Goal: Task Accomplishment & Management: Manage account settings

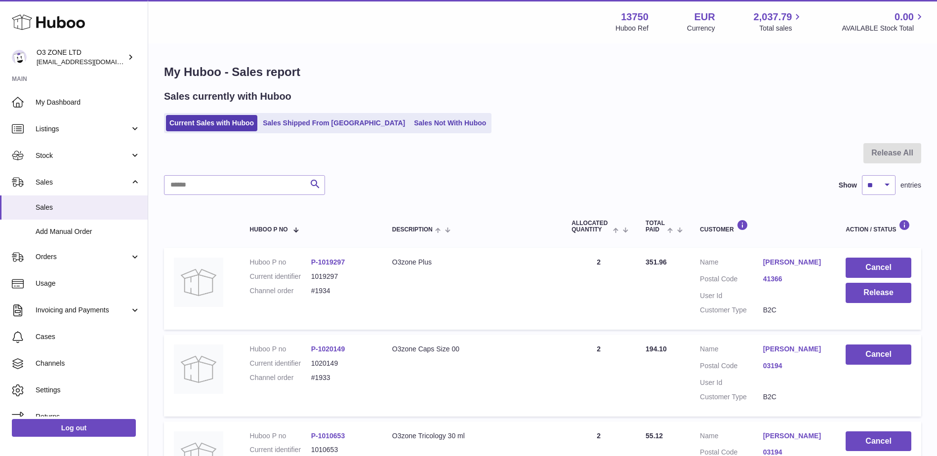
click at [61, 19] on icon at bounding box center [48, 22] width 73 height 20
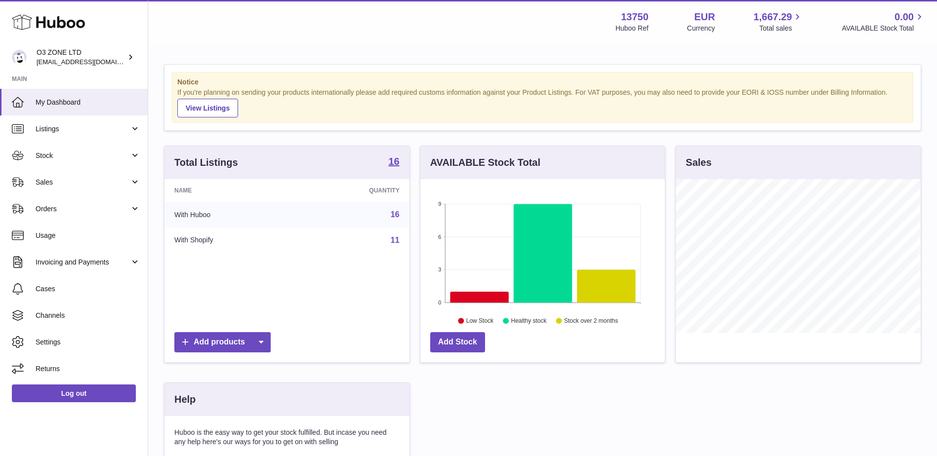
scroll to position [154, 245]
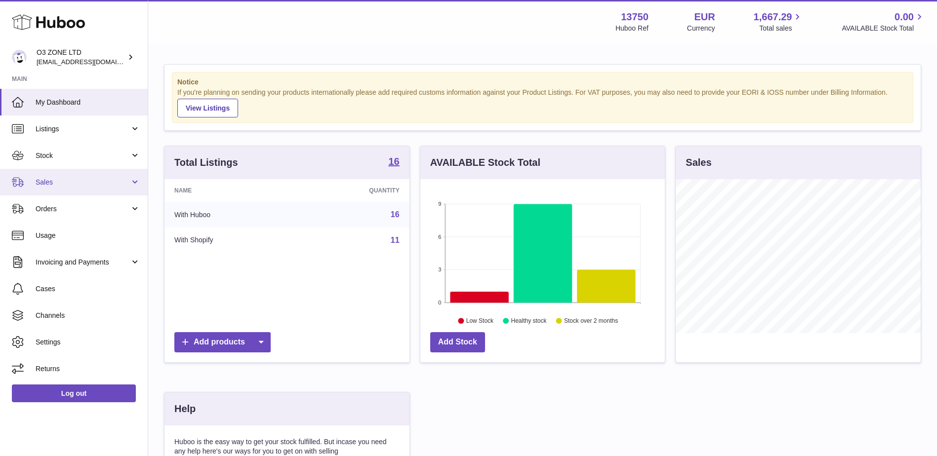
click at [51, 184] on span "Sales" at bounding box center [83, 182] width 94 height 9
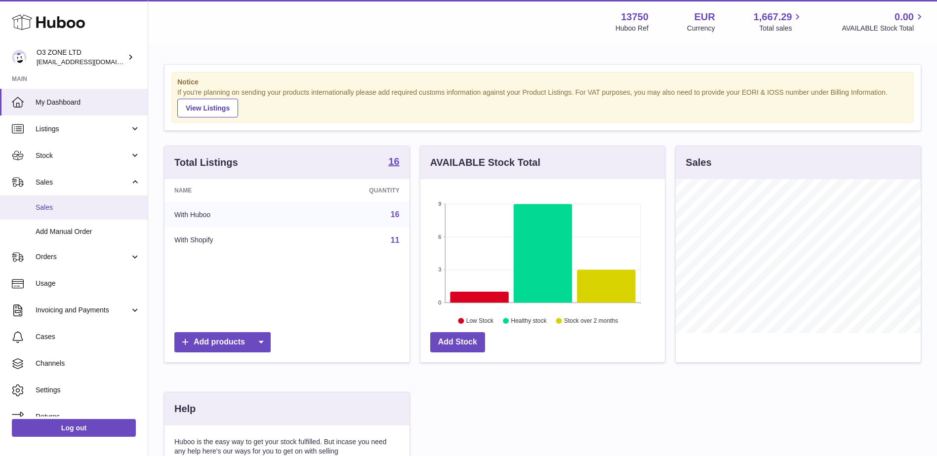
click at [56, 209] on span "Sales" at bounding box center [88, 207] width 105 height 9
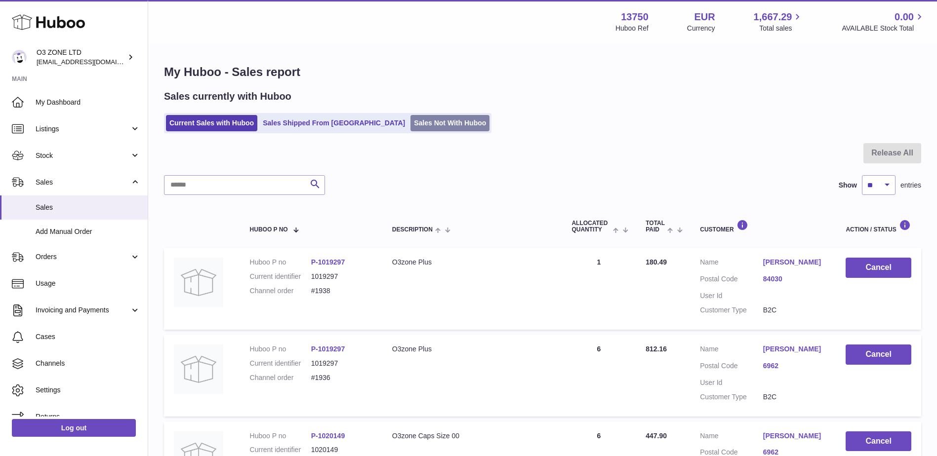
click at [411, 130] on link "Sales Not With Huboo" at bounding box center [450, 123] width 79 height 16
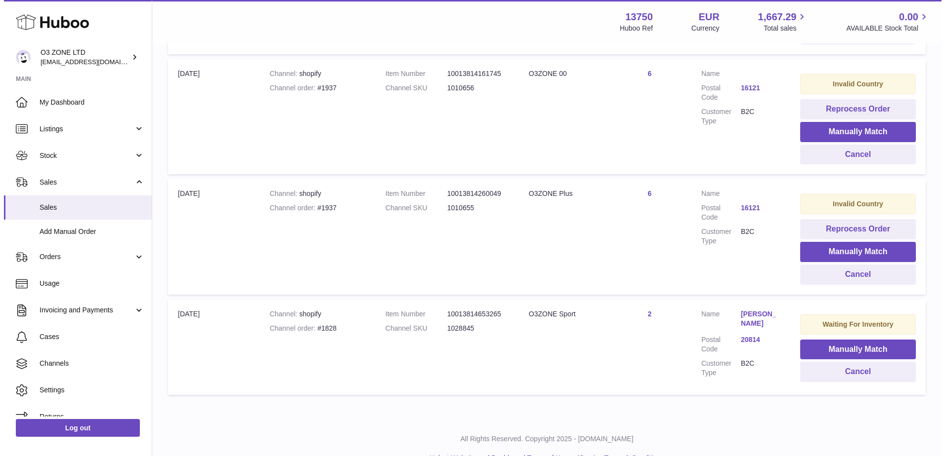
scroll to position [346, 0]
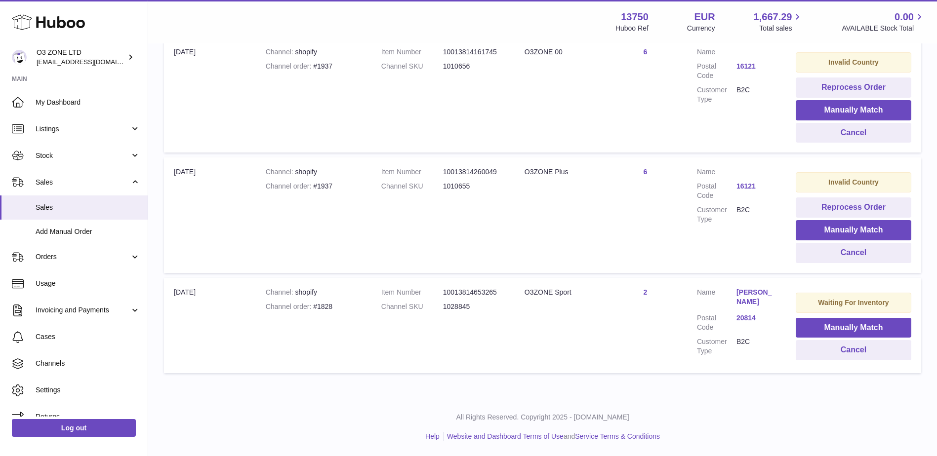
click at [744, 64] on link "16121" at bounding box center [757, 66] width 40 height 9
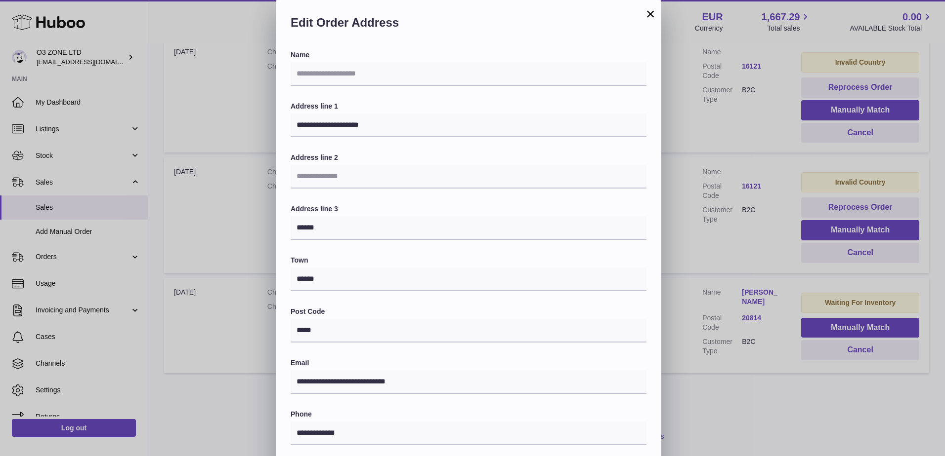
click at [362, 38] on div "Edit Order Address" at bounding box center [468, 25] width 385 height 50
click at [345, 81] on input "text" at bounding box center [468, 74] width 356 height 24
paste input "**********"
type input "**********"
click at [447, 41] on div "Edit Order Address" at bounding box center [468, 25] width 385 height 50
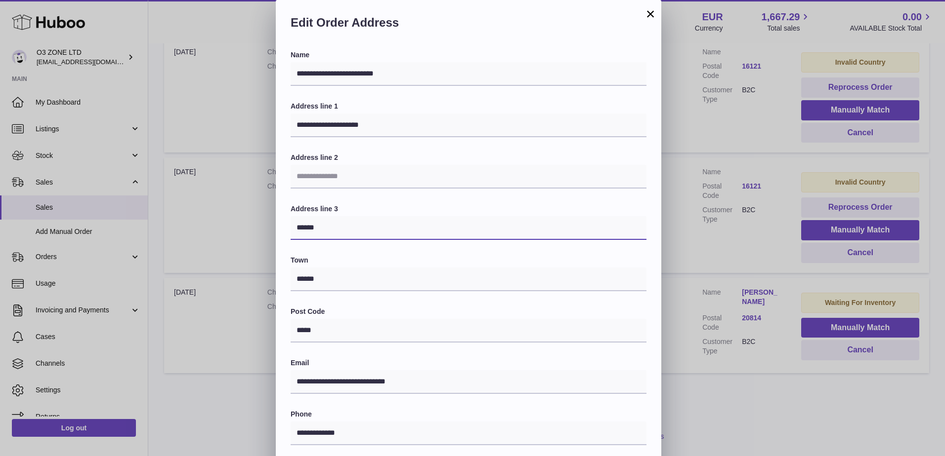
drag, startPoint x: 328, startPoint y: 229, endPoint x: 293, endPoint y: 227, distance: 34.1
click at [293, 227] on input "******" at bounding box center [468, 228] width 356 height 24
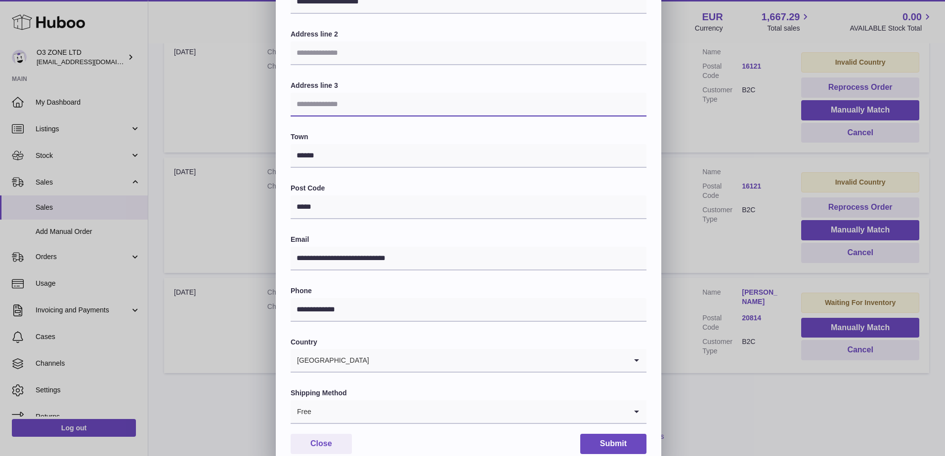
scroll to position [137, 0]
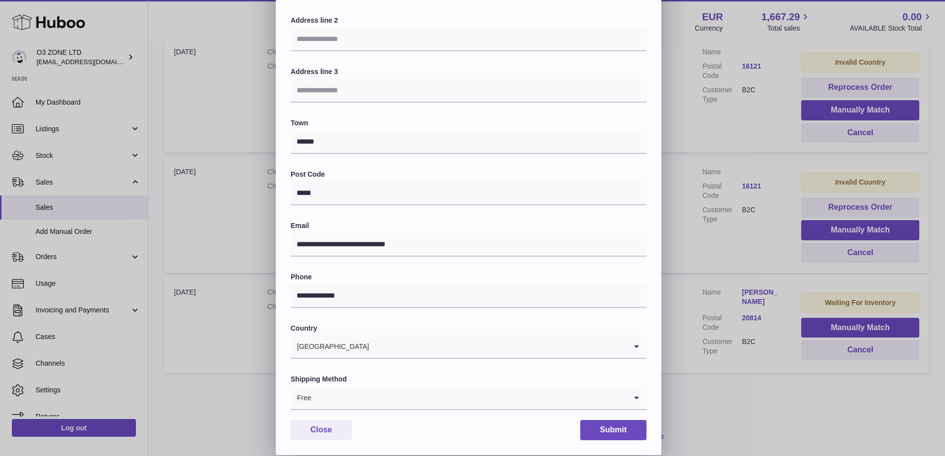
click at [436, 394] on input "Search for option" at bounding box center [469, 398] width 315 height 23
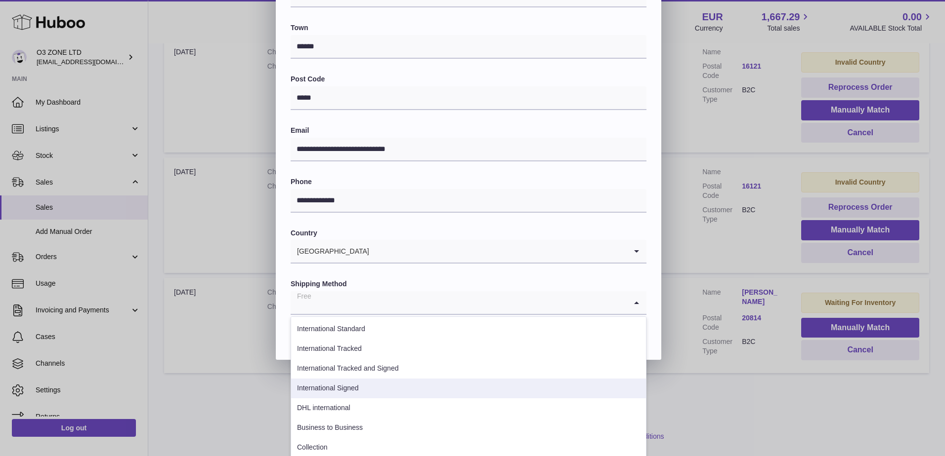
scroll to position [236, 0]
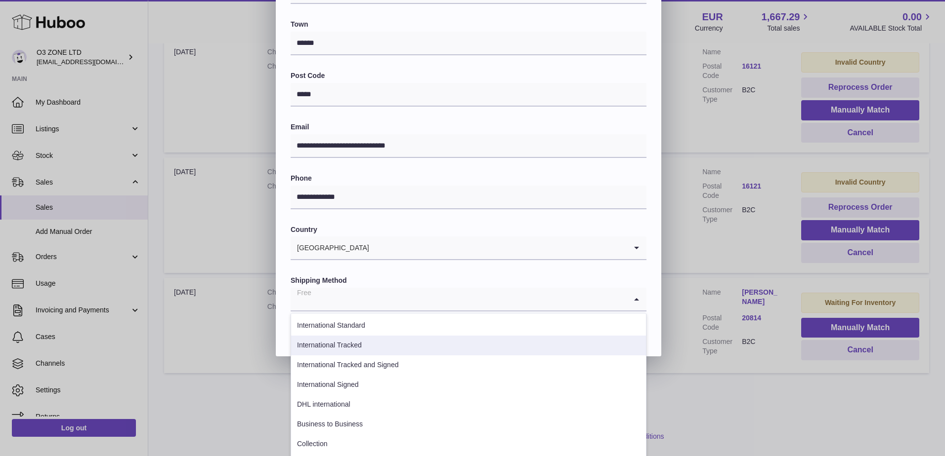
click at [326, 346] on li "International Tracked" at bounding box center [468, 346] width 355 height 20
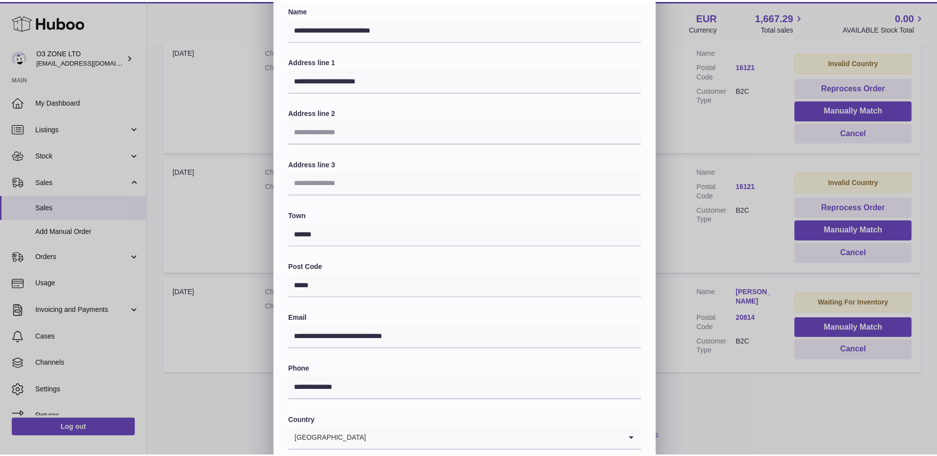
scroll to position [137, 0]
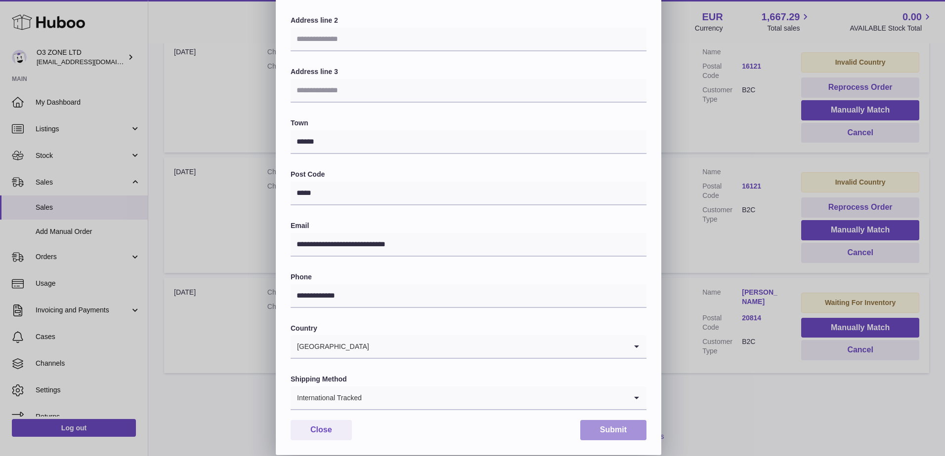
click at [601, 432] on button "Submit" at bounding box center [613, 430] width 66 height 20
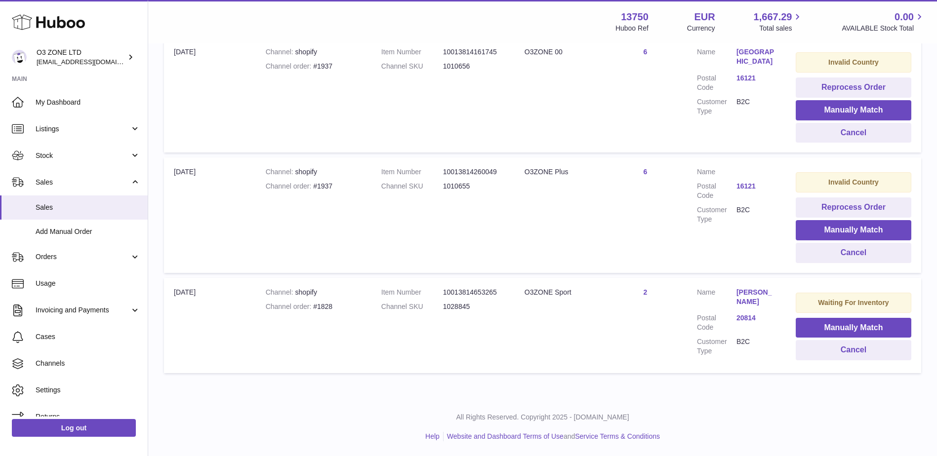
click at [751, 186] on link "16121" at bounding box center [757, 186] width 40 height 9
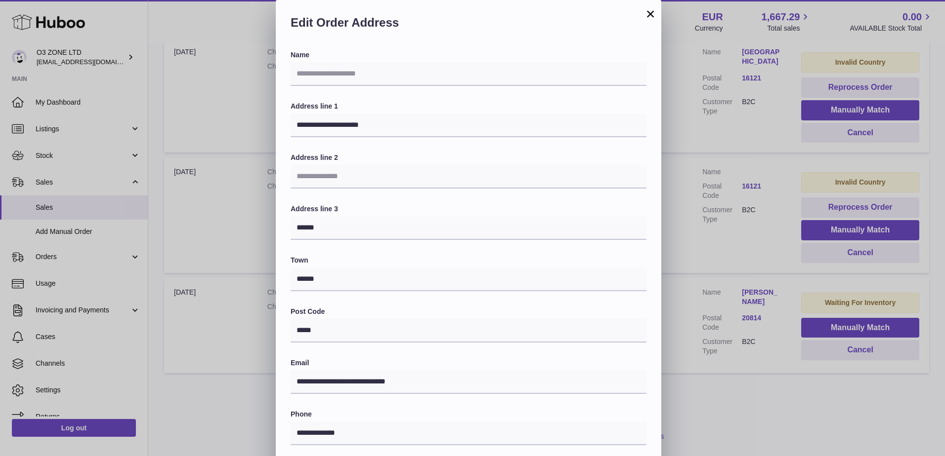
click at [412, 44] on div "Edit Order Address" at bounding box center [468, 25] width 385 height 50
click at [360, 80] on input "text" at bounding box center [468, 74] width 356 height 24
paste input "**********"
type input "**********"
click at [515, 106] on label "Address line 1" at bounding box center [468, 106] width 356 height 9
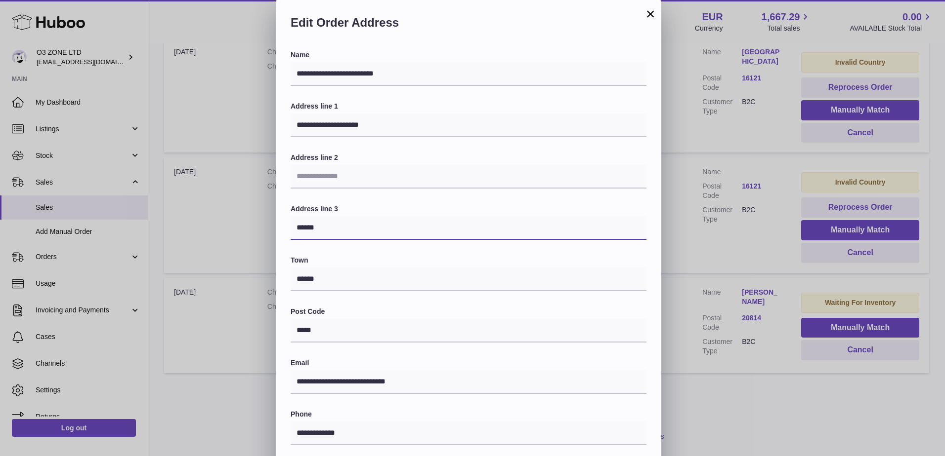
drag, startPoint x: 317, startPoint y: 228, endPoint x: 266, endPoint y: 223, distance: 50.6
click at [266, 223] on div "**********" at bounding box center [472, 296] width 945 height 593
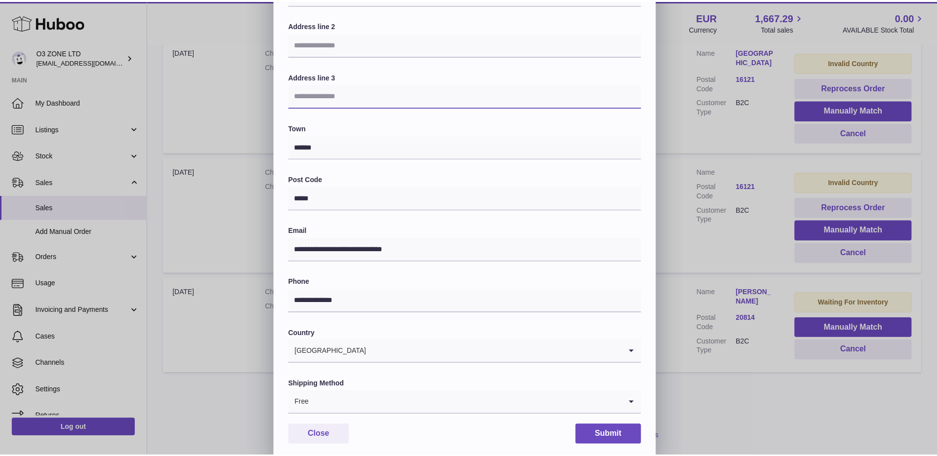
scroll to position [137, 0]
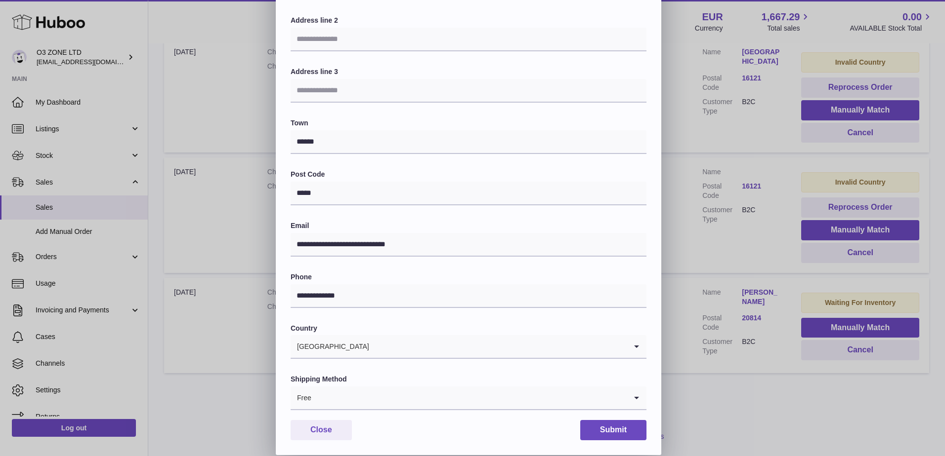
click at [637, 399] on icon "Search for option" at bounding box center [636, 398] width 20 height 23
click at [343, 441] on li "International Tracked" at bounding box center [468, 445] width 355 height 20
click at [597, 432] on button "Submit" at bounding box center [613, 430] width 66 height 20
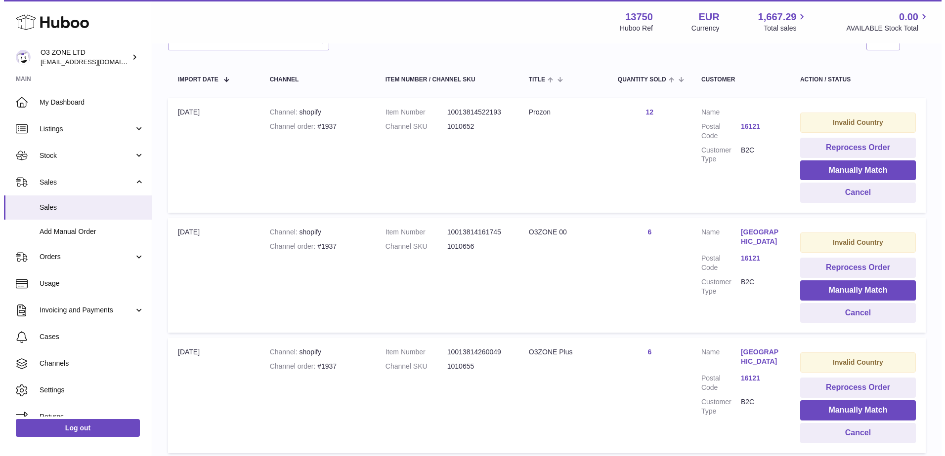
scroll to position [149, 0]
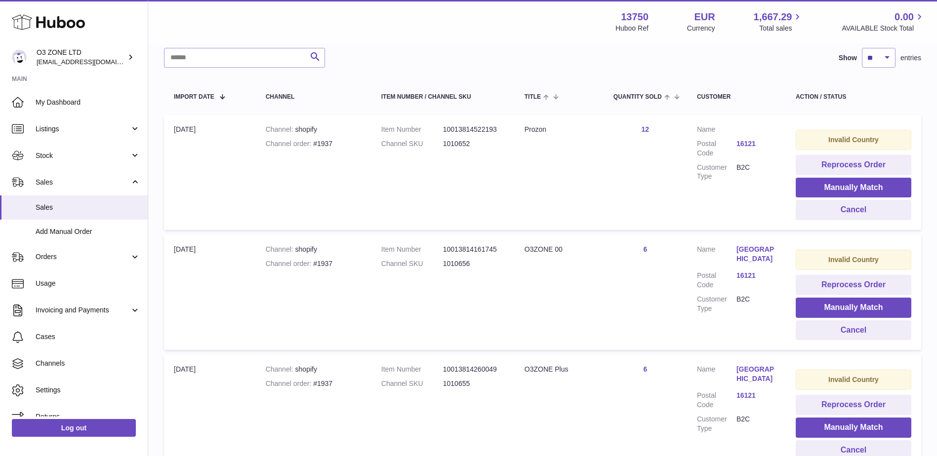
click at [749, 145] on link "16121" at bounding box center [757, 143] width 40 height 9
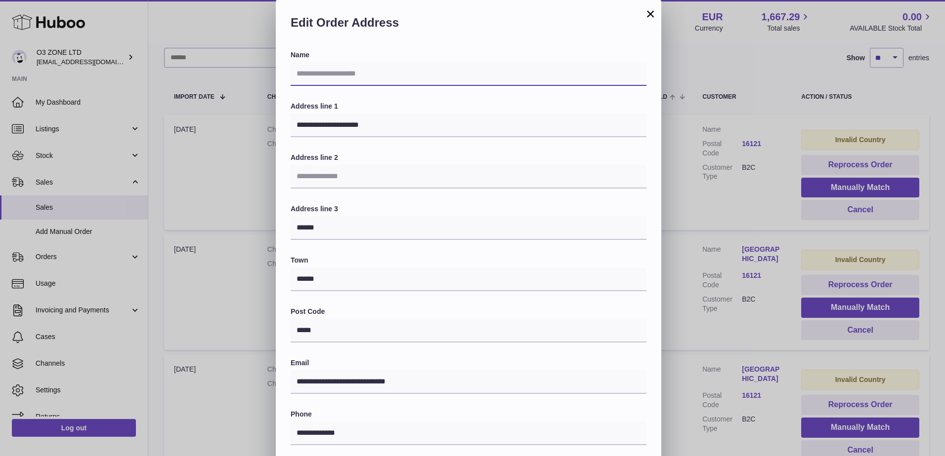
click at [372, 73] on input "text" at bounding box center [468, 74] width 356 height 24
paste input "**********"
type input "**********"
click at [401, 48] on div "Edit Order Address" at bounding box center [468, 25] width 385 height 50
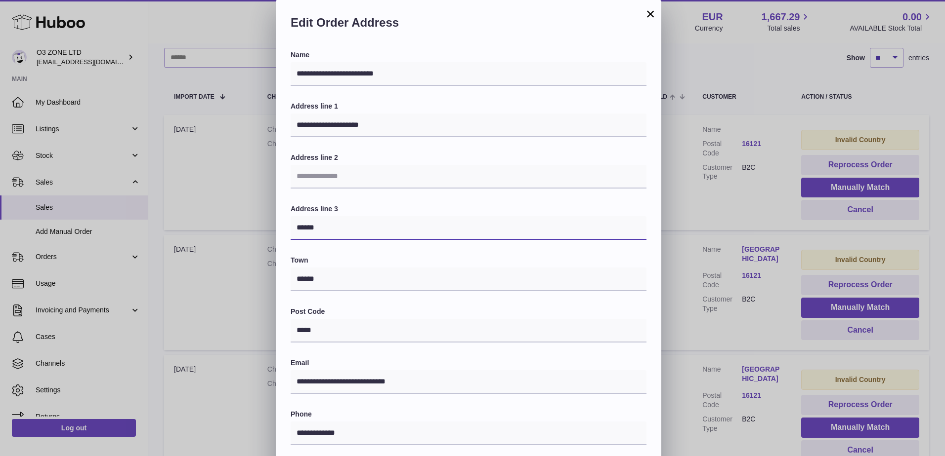
drag, startPoint x: 346, startPoint y: 231, endPoint x: 275, endPoint y: 229, distance: 71.2
click at [275, 229] on div "**********" at bounding box center [472, 296] width 945 height 593
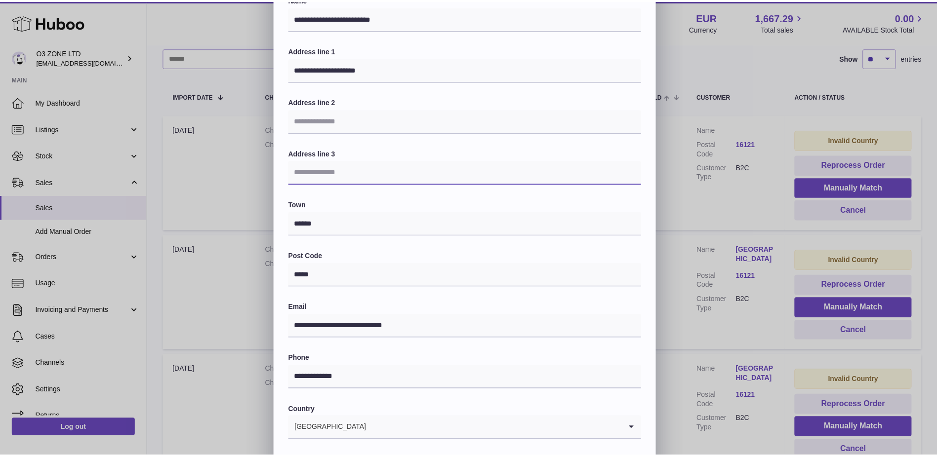
scroll to position [137, 0]
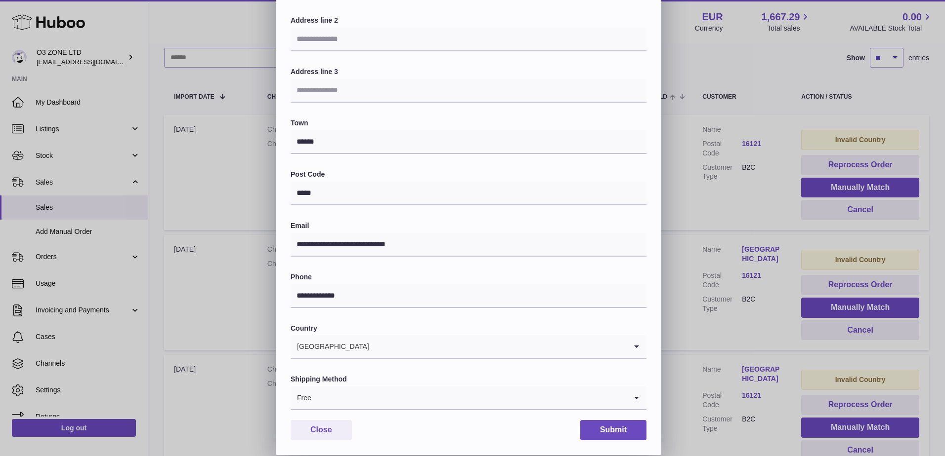
click at [634, 400] on icon "Search for option" at bounding box center [636, 398] width 20 height 23
click at [366, 442] on li "International Tracked" at bounding box center [468, 445] width 355 height 20
click at [605, 429] on button "Submit" at bounding box center [613, 430] width 66 height 20
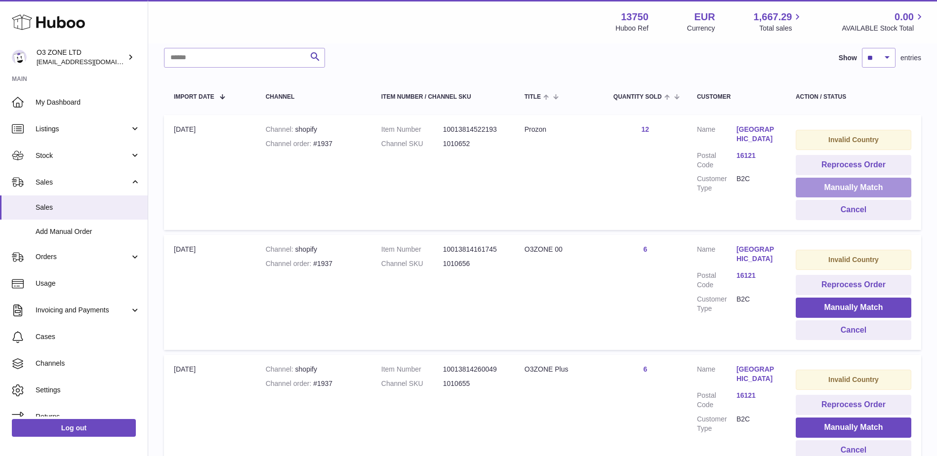
click at [855, 189] on button "Manually Match" at bounding box center [854, 188] width 116 height 20
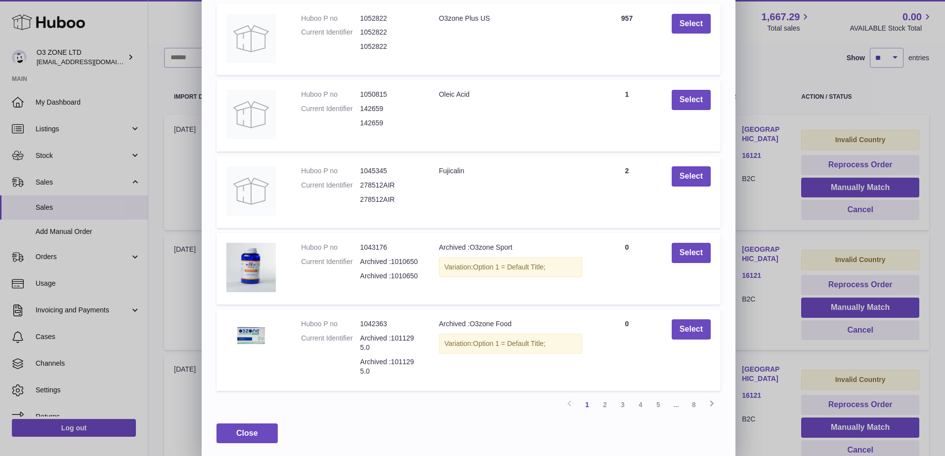
scroll to position [116, 0]
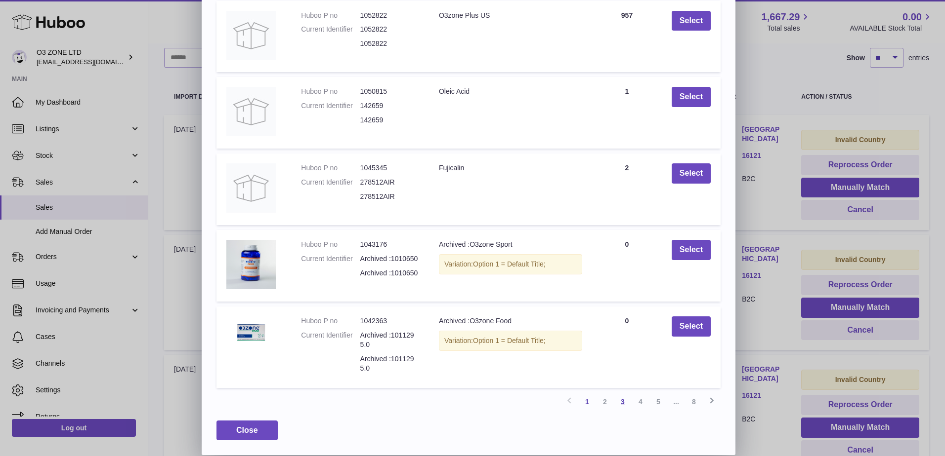
click at [617, 402] on link "3" at bounding box center [623, 402] width 18 height 18
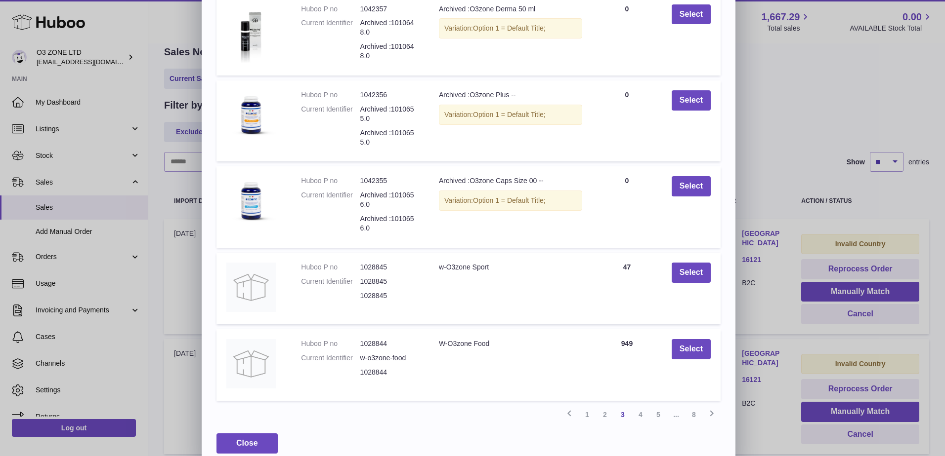
scroll to position [135, 0]
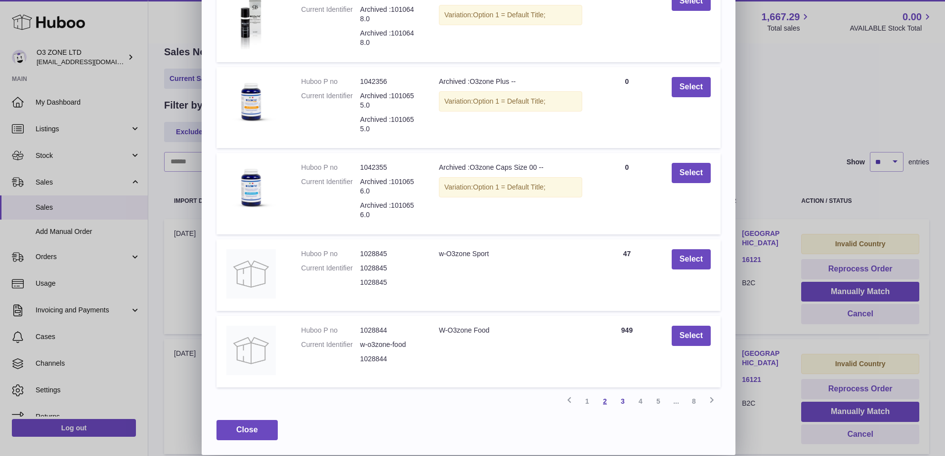
click at [604, 405] on link "2" at bounding box center [605, 402] width 18 height 18
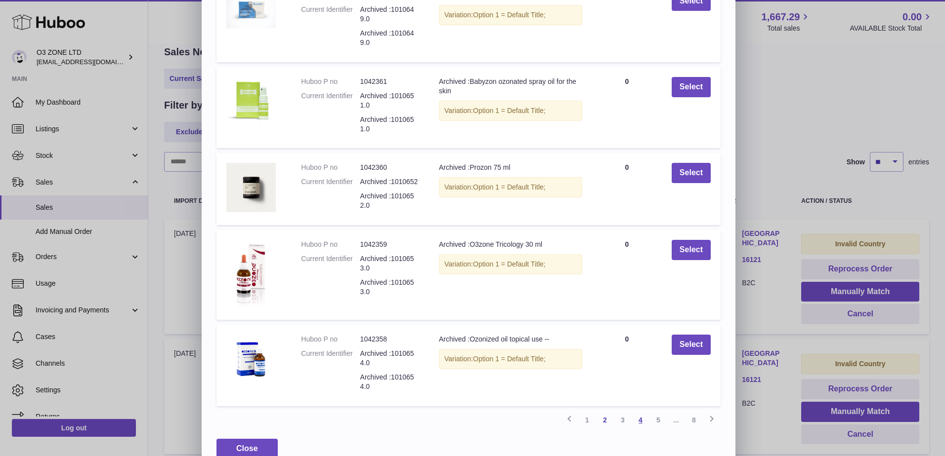
click at [635, 420] on link "4" at bounding box center [640, 421] width 18 height 18
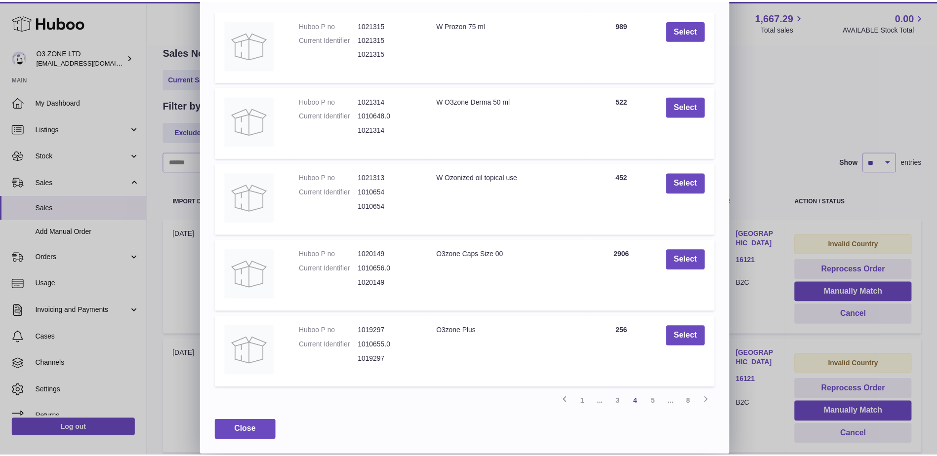
scroll to position [0, 0]
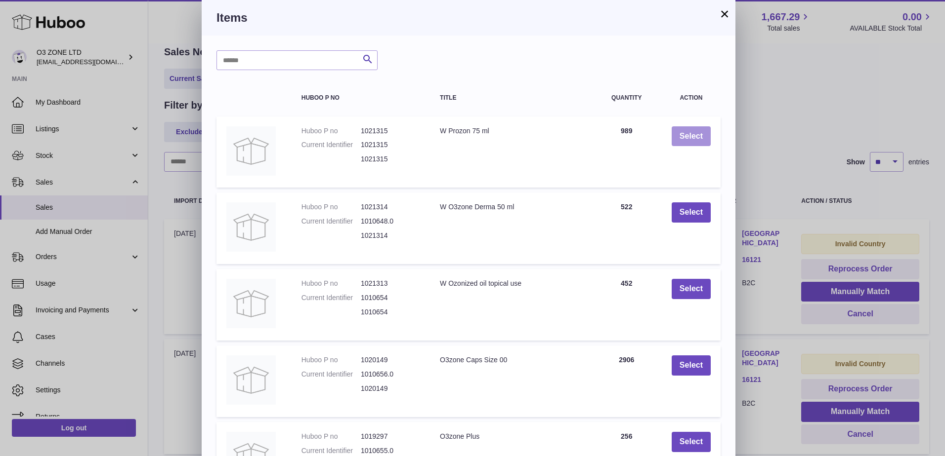
click at [699, 137] on button "Select" at bounding box center [690, 136] width 39 height 20
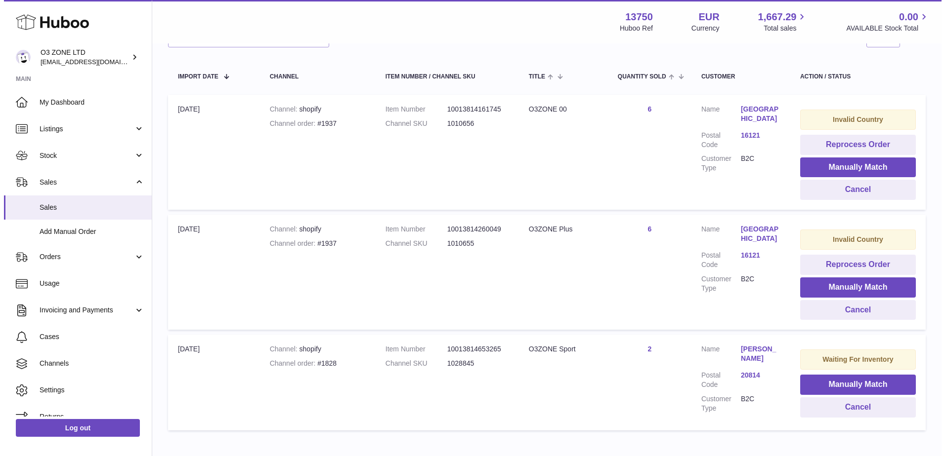
scroll to position [193, 0]
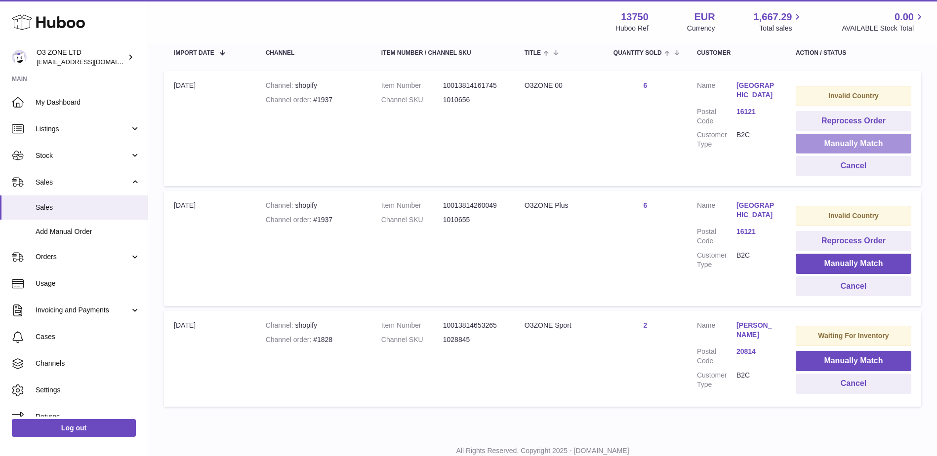
click at [823, 150] on button "Manually Match" at bounding box center [854, 144] width 116 height 20
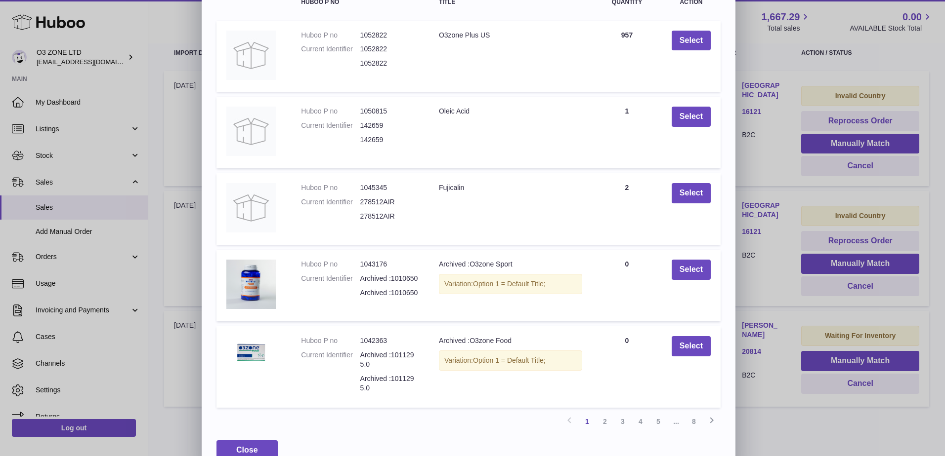
scroll to position [116, 0]
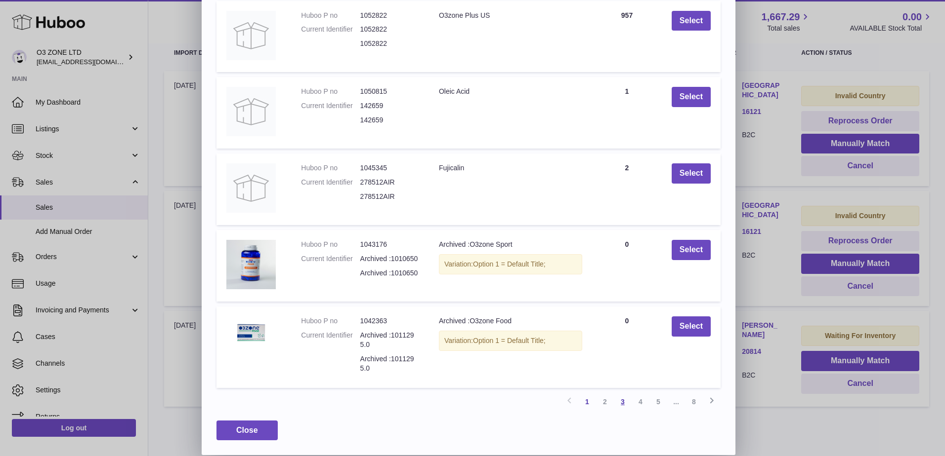
click at [622, 402] on link "3" at bounding box center [623, 402] width 18 height 18
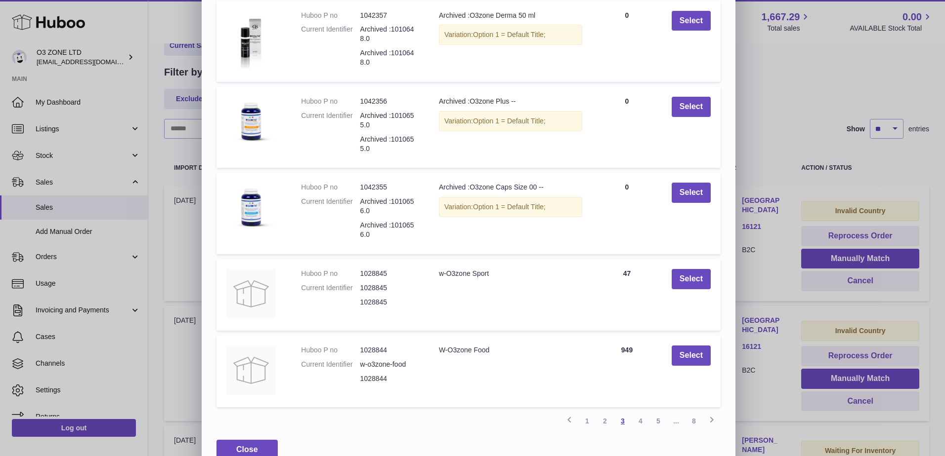
scroll to position [44, 0]
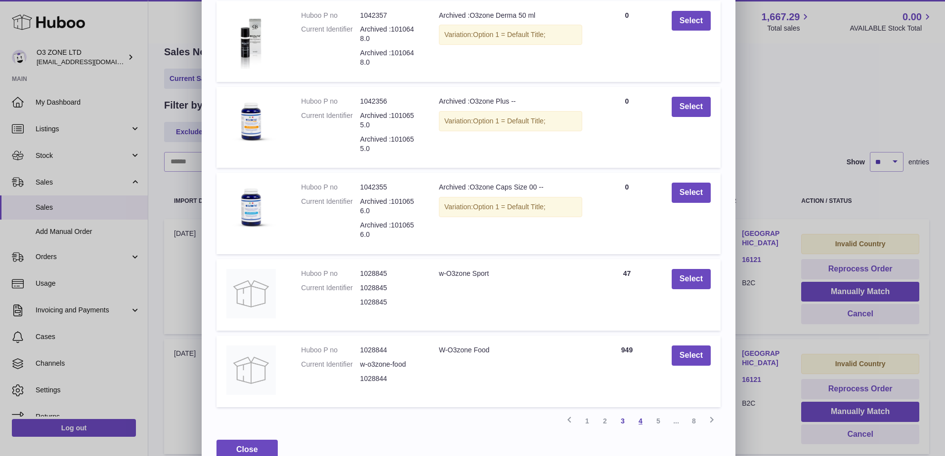
click at [634, 424] on link "4" at bounding box center [640, 422] width 18 height 18
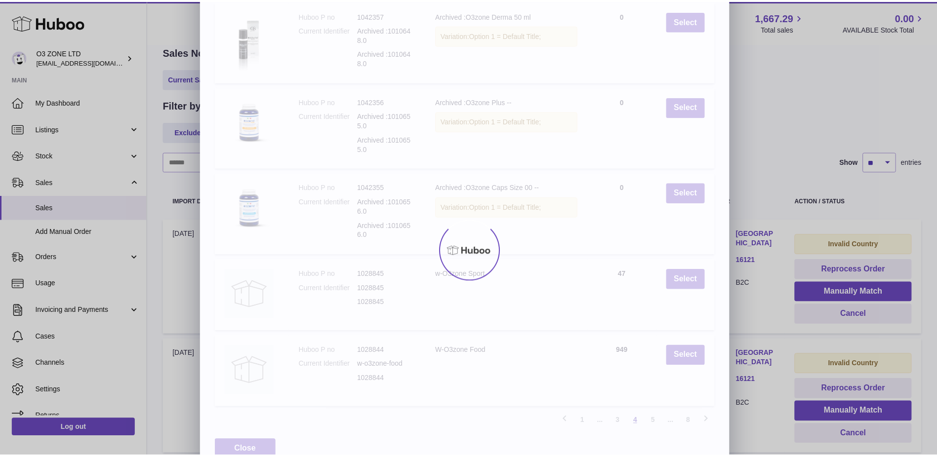
scroll to position [106, 0]
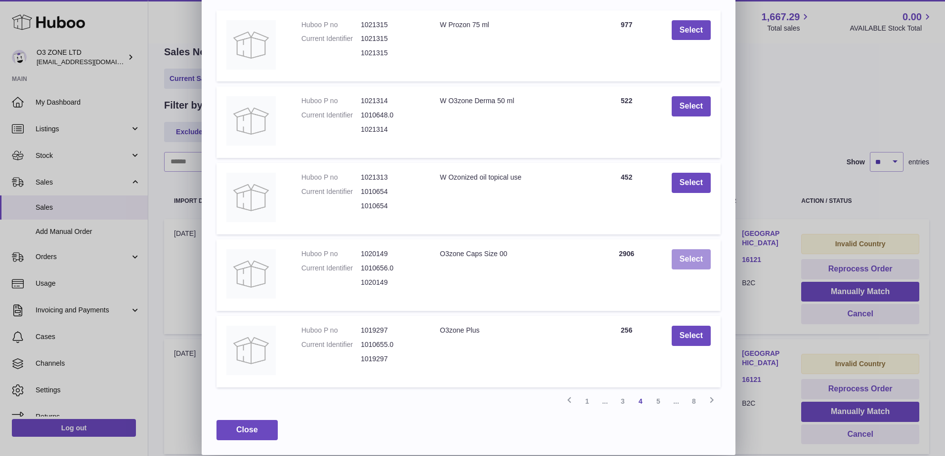
click at [692, 263] on button "Select" at bounding box center [690, 259] width 39 height 20
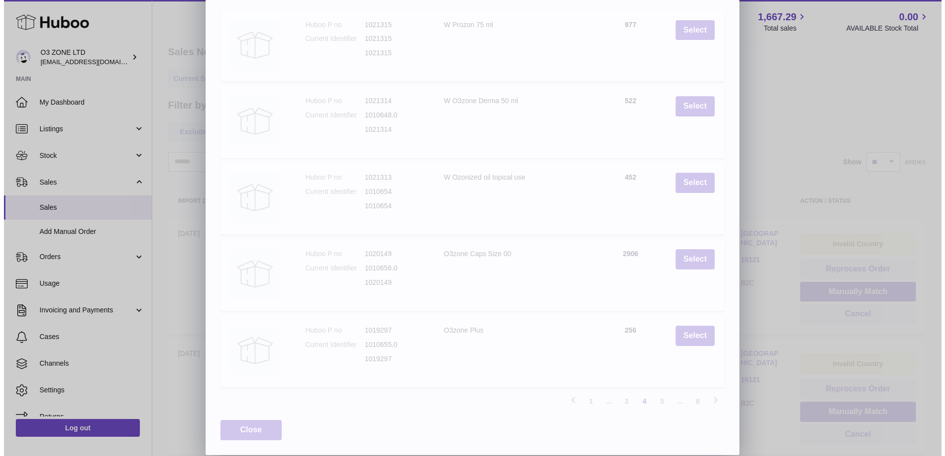
scroll to position [0, 0]
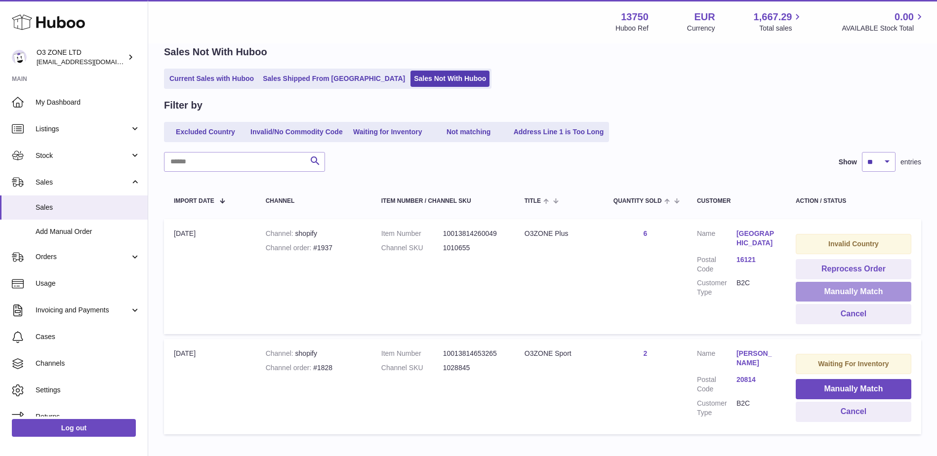
click at [807, 288] on button "Manually Match" at bounding box center [854, 292] width 116 height 20
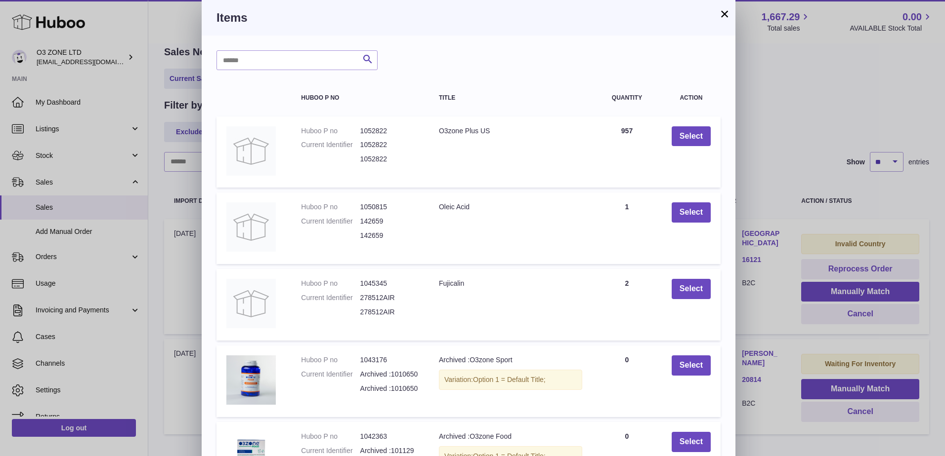
click at [721, 16] on button "×" at bounding box center [724, 14] width 12 height 12
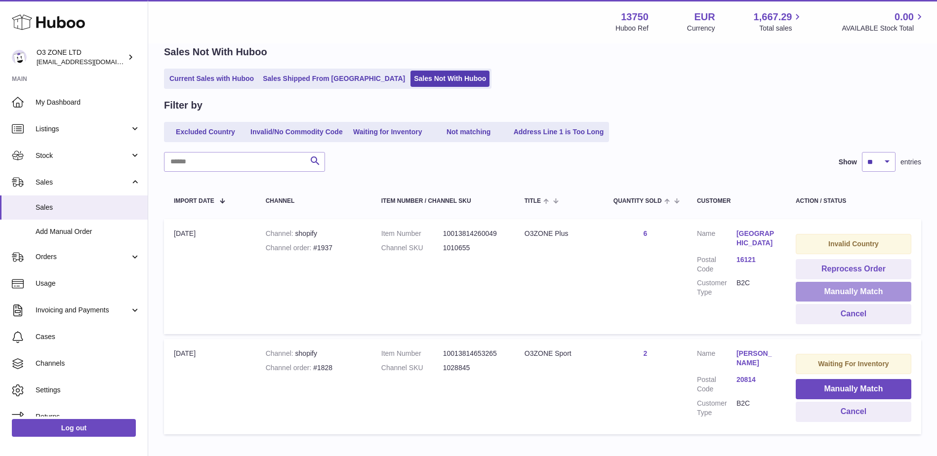
click at [840, 297] on button "Manually Match" at bounding box center [854, 292] width 116 height 20
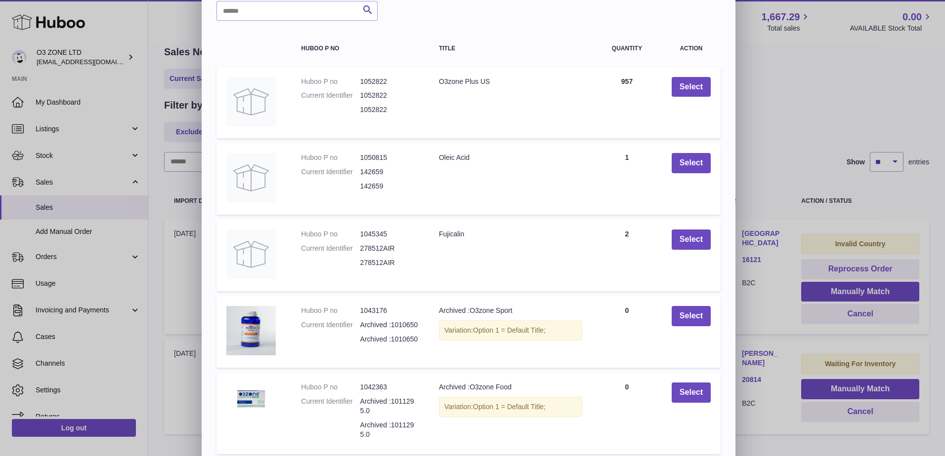
scroll to position [116, 0]
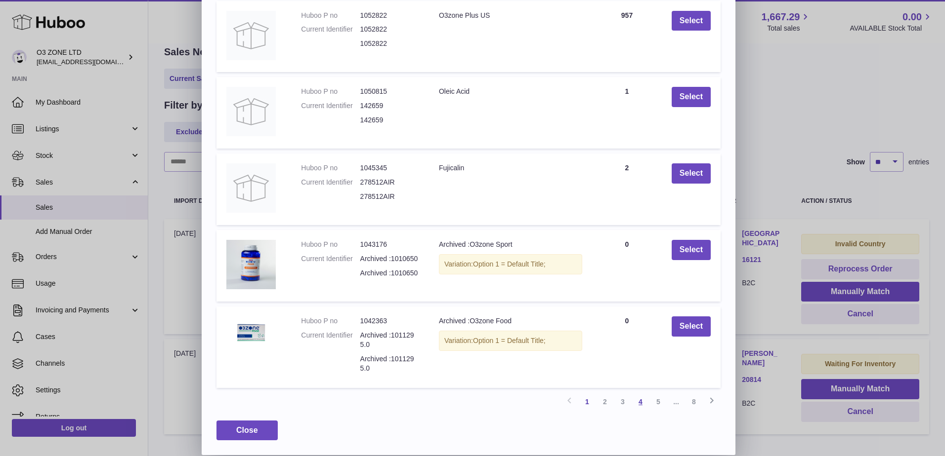
click at [641, 401] on link "4" at bounding box center [640, 402] width 18 height 18
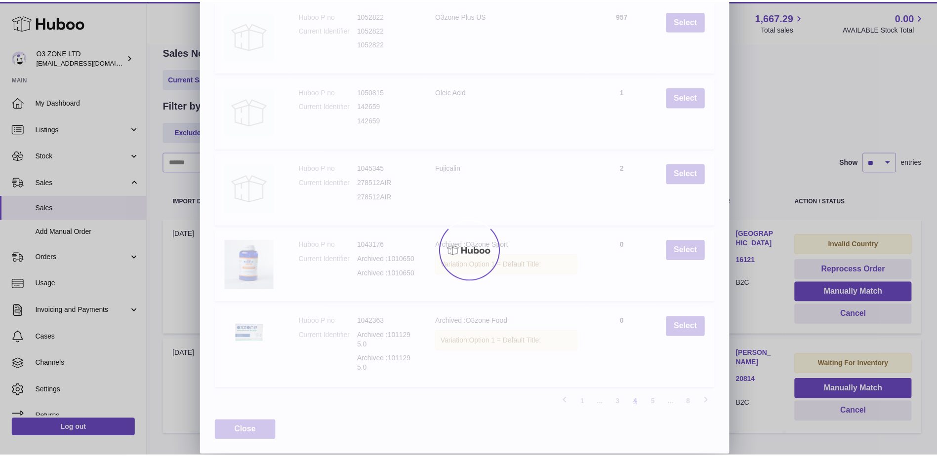
scroll to position [106, 0]
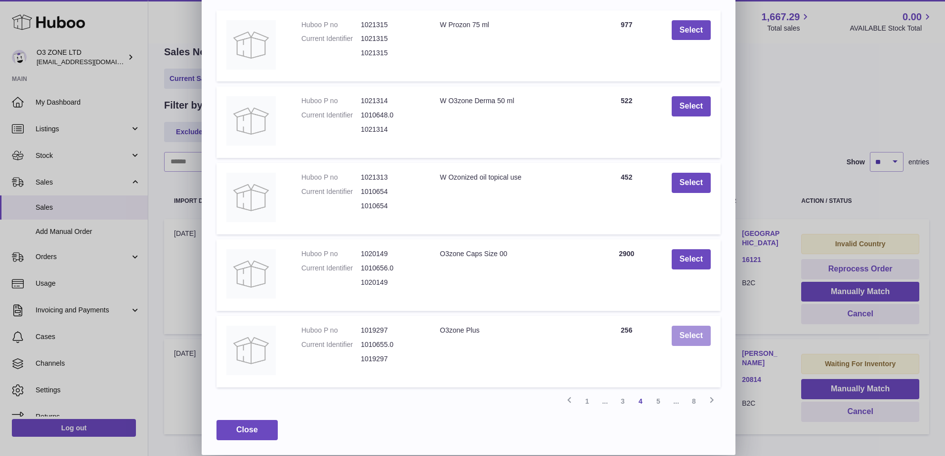
click at [691, 339] on button "Select" at bounding box center [690, 336] width 39 height 20
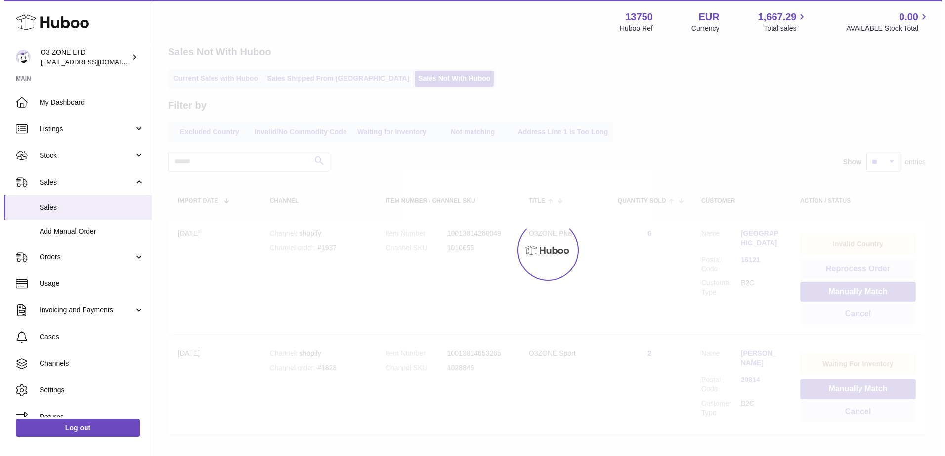
scroll to position [0, 0]
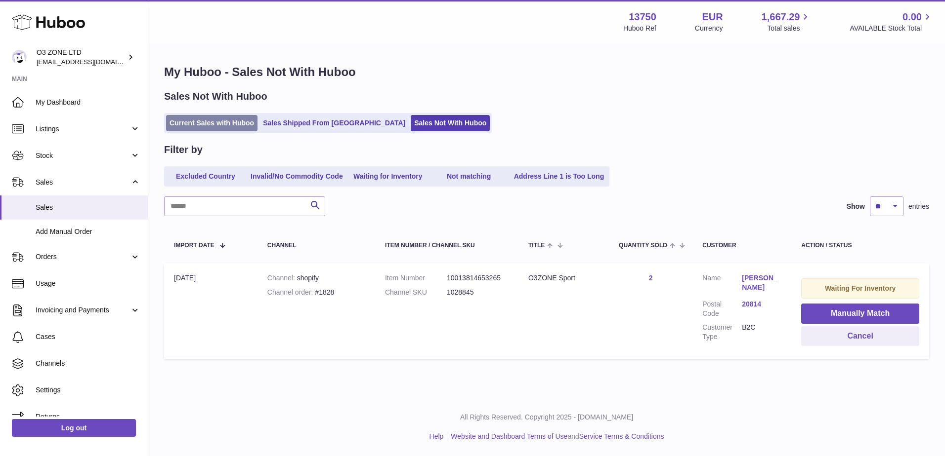
click at [211, 128] on link "Current Sales with Huboo" at bounding box center [211, 123] width 91 height 16
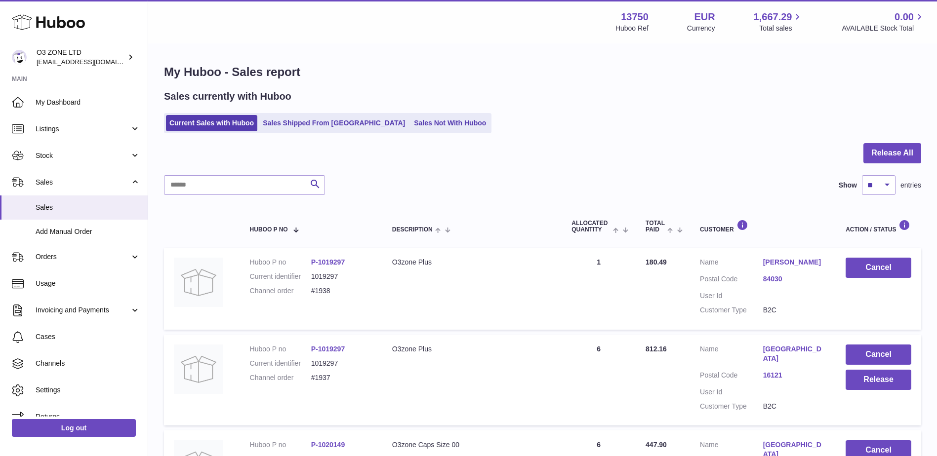
click at [390, 132] on ul "Current Sales with Huboo Sales Shipped From [GEOGRAPHIC_DATA] Sales Not With Hu…" at bounding box center [328, 123] width 328 height 20
click at [411, 124] on link "Sales Not With Huboo" at bounding box center [450, 123] width 79 height 16
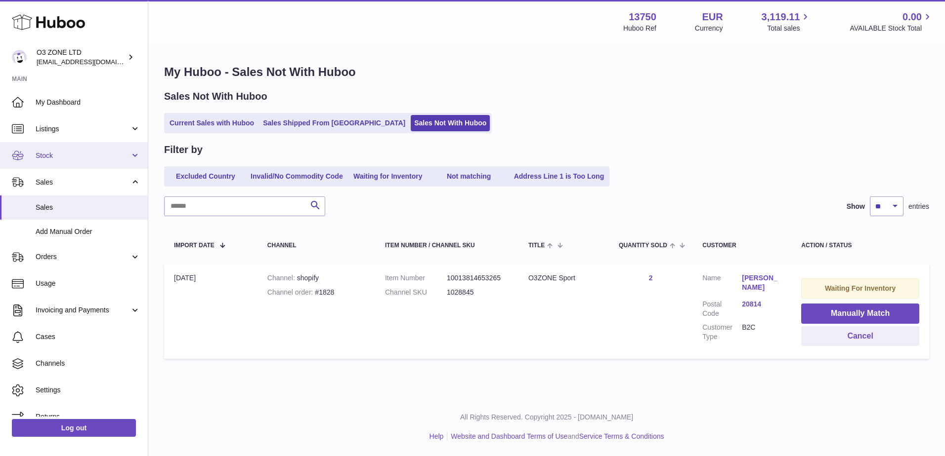
click at [71, 160] on span "Stock" at bounding box center [83, 155] width 94 height 9
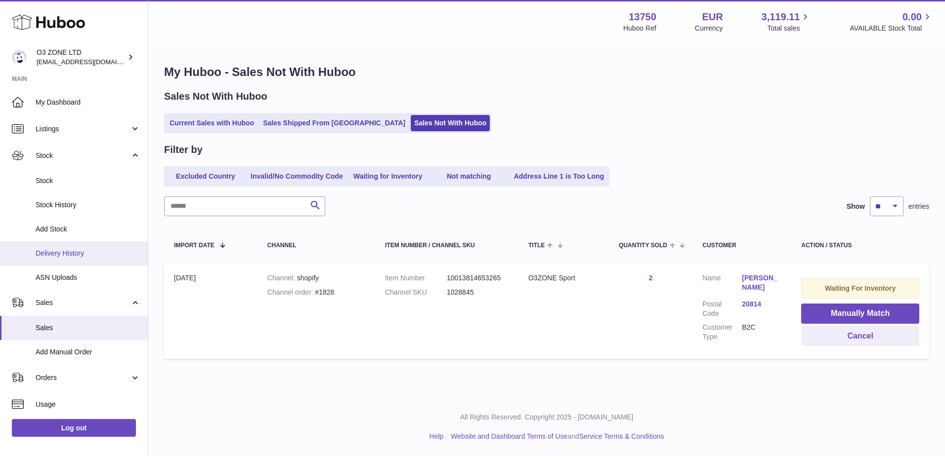
click at [82, 260] on link "Delivery History" at bounding box center [74, 254] width 148 height 24
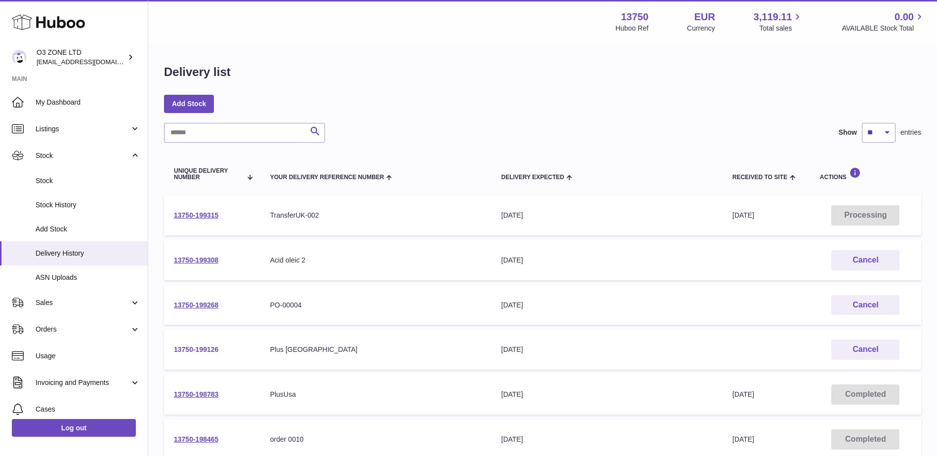
click at [202, 350] on link "13750-199126" at bounding box center [196, 350] width 44 height 8
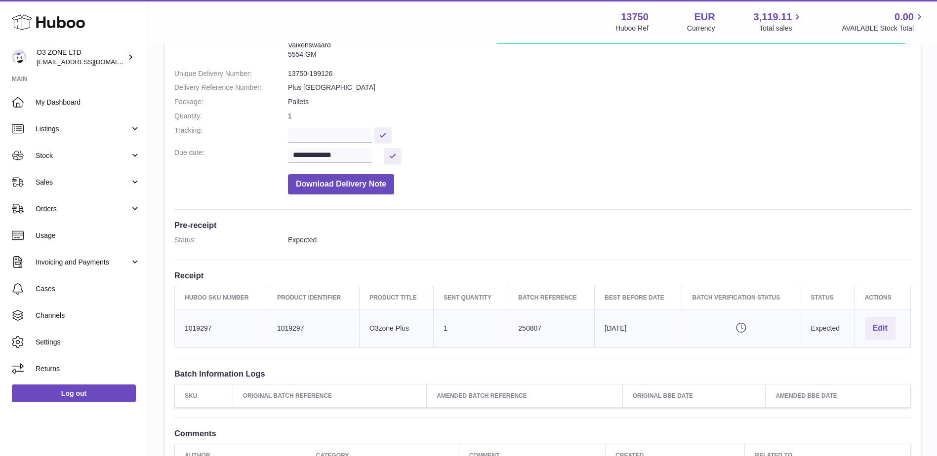
scroll to position [148, 0]
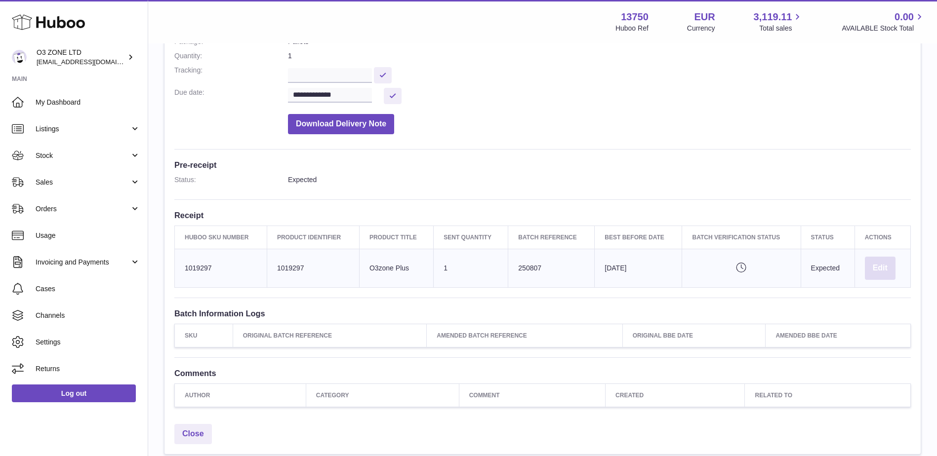
click at [887, 268] on button "Edit" at bounding box center [880, 268] width 31 height 23
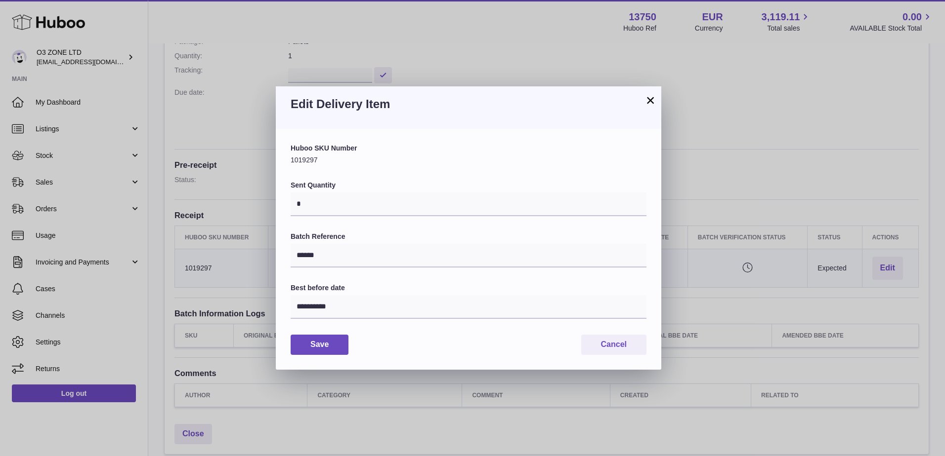
click at [655, 101] on button "×" at bounding box center [650, 100] width 12 height 12
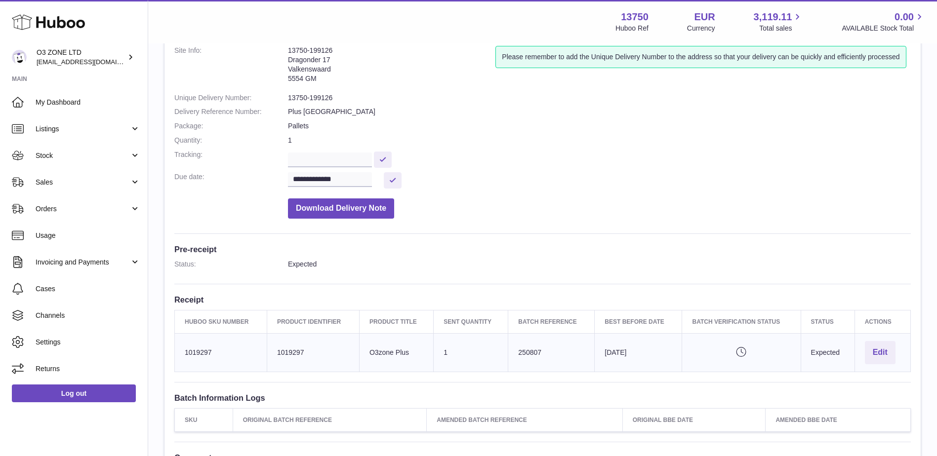
scroll to position [0, 0]
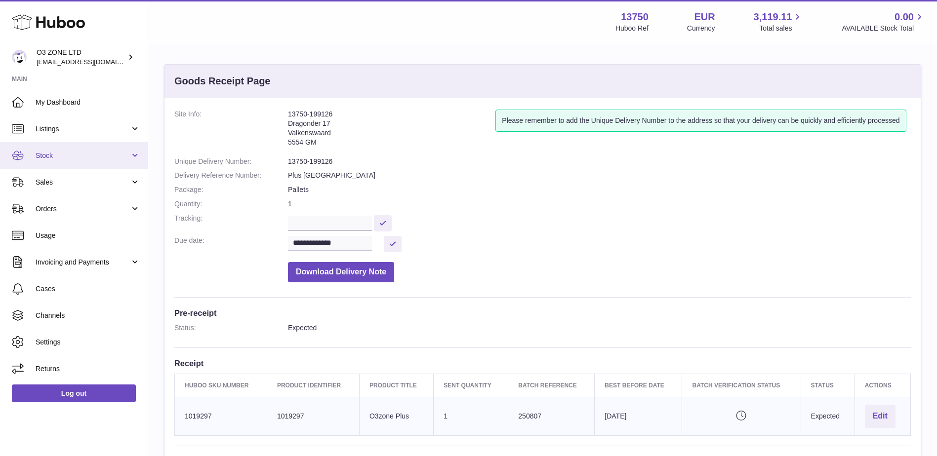
click at [101, 157] on span "Stock" at bounding box center [83, 155] width 94 height 9
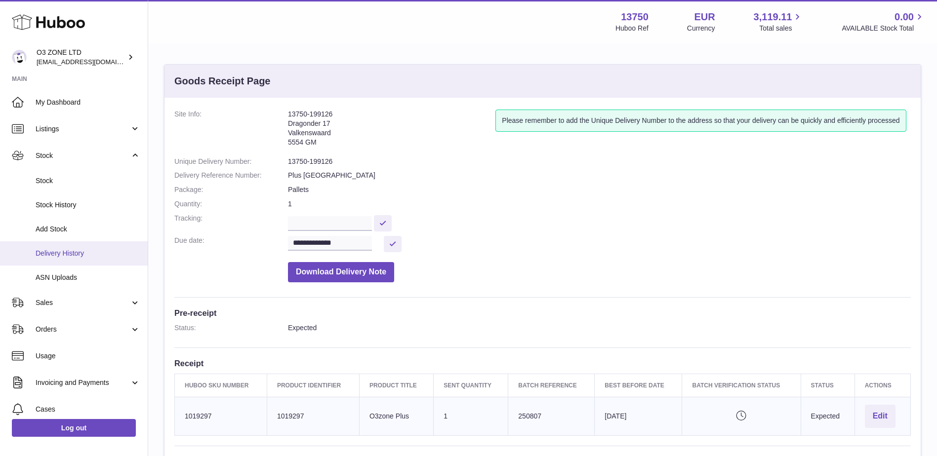
click at [62, 251] on span "Delivery History" at bounding box center [88, 253] width 105 height 9
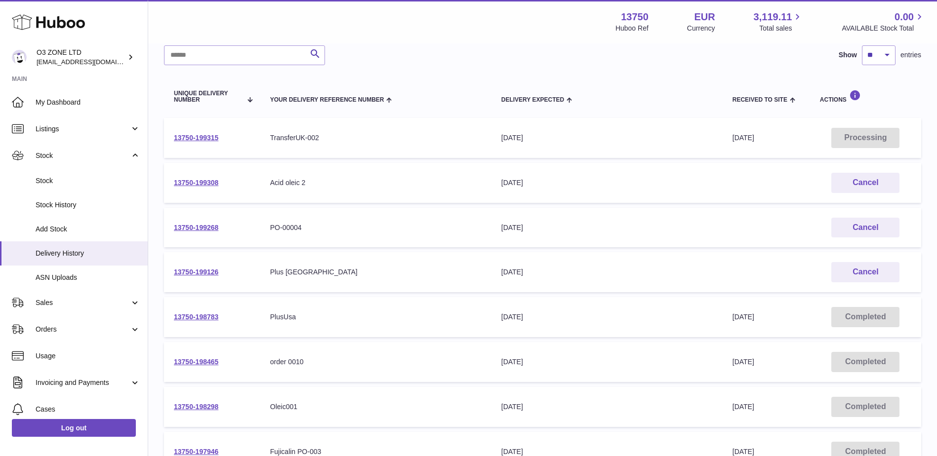
scroll to position [99, 0]
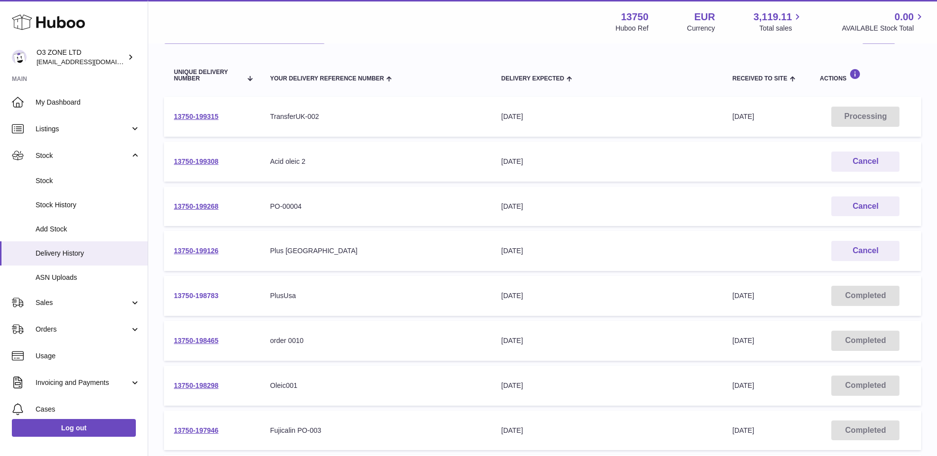
click at [198, 298] on link "13750-198783" at bounding box center [196, 296] width 44 height 8
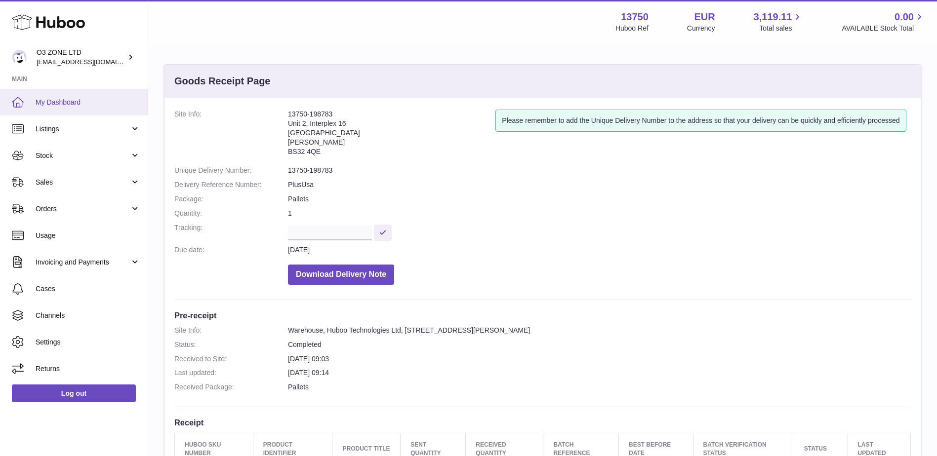
click at [62, 102] on span "My Dashboard" at bounding box center [88, 102] width 105 height 9
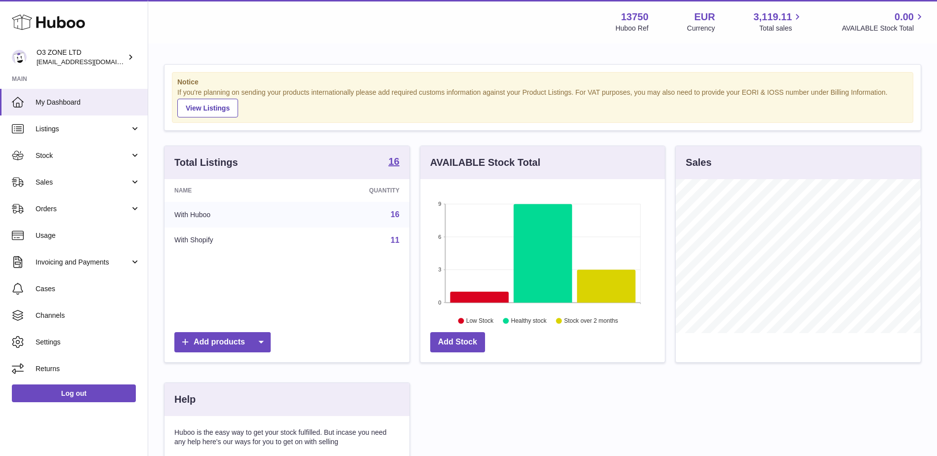
scroll to position [154, 245]
